Goal: Task Accomplishment & Management: Manage account settings

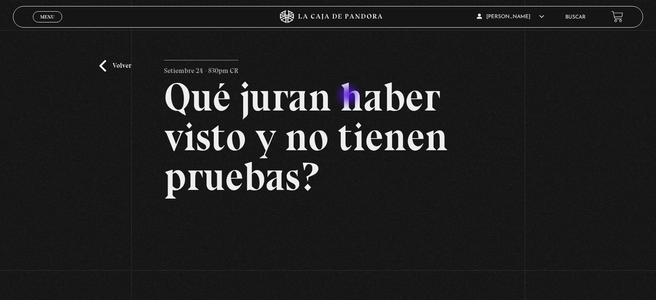
scroll to position [115, 0]
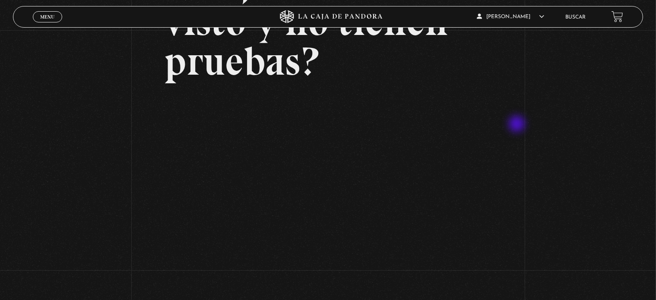
click at [554, 218] on div "Volver Setiembre 24 - 830pm CR Qué juran haber visto y no tienen pruebas?" at bounding box center [328, 105] width 656 height 381
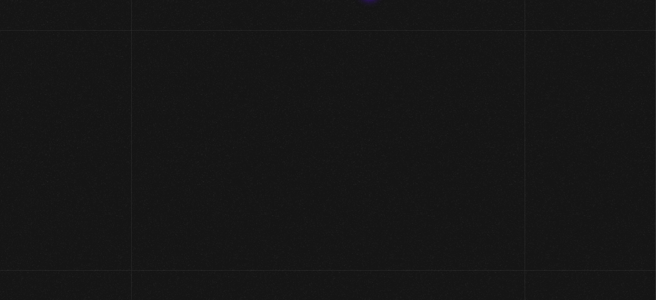
scroll to position [86, 0]
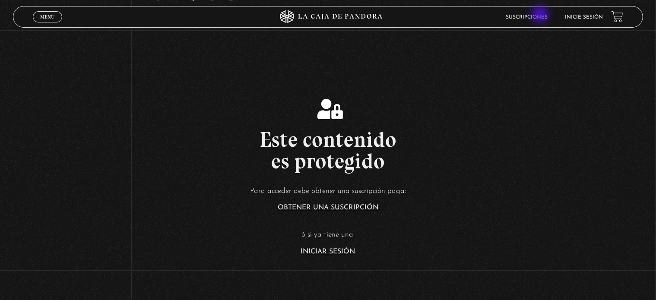
click at [543, 16] on link "Suscripciones" at bounding box center [526, 17] width 42 height 5
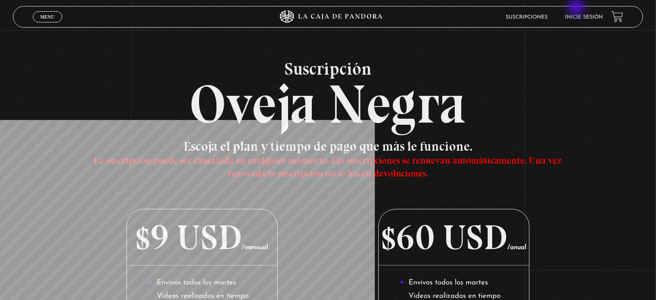
click at [585, 13] on li "Inicie sesión" at bounding box center [583, 16] width 38 height 13
click at [583, 14] on li "Inicie sesión" at bounding box center [583, 16] width 38 height 13
click at [584, 13] on li "Inicie sesión" at bounding box center [583, 16] width 38 height 13
click at [593, 16] on link "Inicie sesión" at bounding box center [583, 17] width 38 height 5
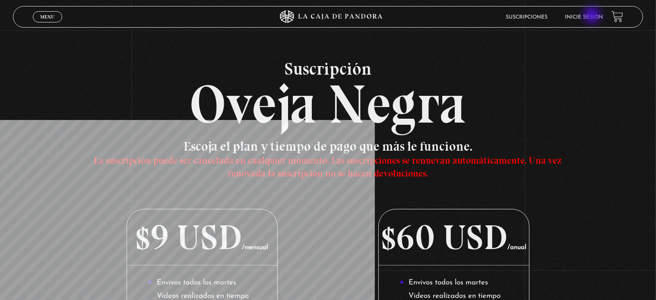
click at [593, 16] on link "Inicie sesión" at bounding box center [583, 17] width 38 height 5
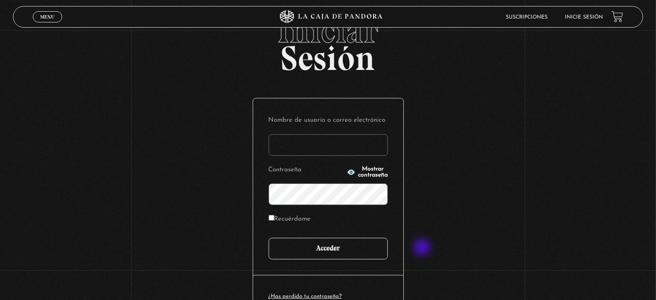
scroll to position [43, 0]
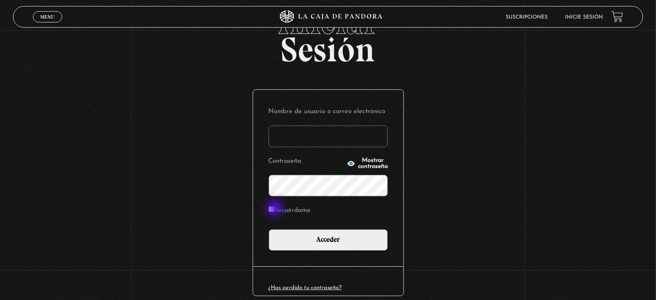
type input "[EMAIL_ADDRESS][DOMAIN_NAME]"
click at [274, 208] on input "Recuérdame" at bounding box center [271, 209] width 6 height 6
checkbox input "true"
click at [347, 162] on icon "button" at bounding box center [351, 164] width 8 height 6
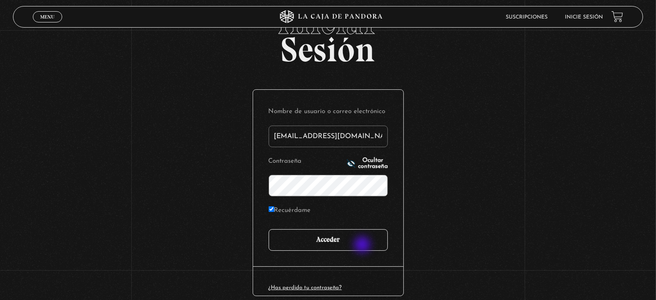
click at [363, 246] on input "Acceder" at bounding box center [327, 240] width 119 height 22
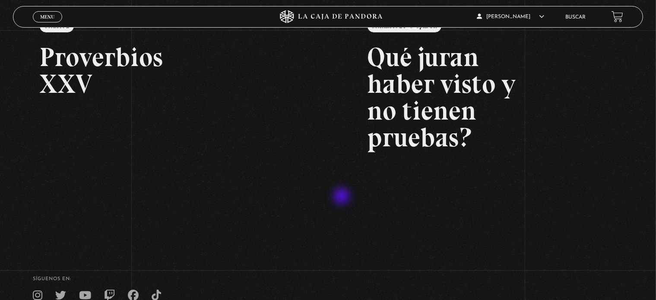
scroll to position [173, 0]
